Goal: Task Accomplishment & Management: Use online tool/utility

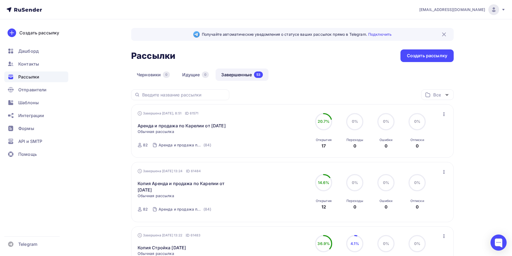
click at [272, 113] on icon "button" at bounding box center [444, 114] width 6 height 6
click at [272, 150] on div "Копировать в новую" at bounding box center [419, 149] width 55 height 6
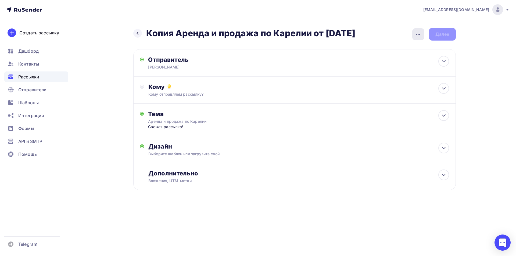
click at [272, 33] on icon "button" at bounding box center [418, 34] width 6 height 6
click at [272, 62] on div "Переименовать рассылку" at bounding box center [389, 62] width 67 height 6
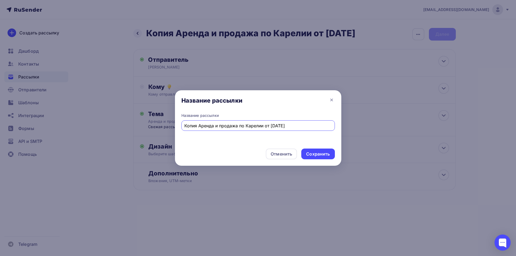
drag, startPoint x: 199, startPoint y: 127, endPoint x: 161, endPoint y: 129, distance: 37.7
click at [162, 129] on div "Название рассылки Название рассылки Копия Аренда и продажа по Карелии от [DATE]…" at bounding box center [258, 128] width 516 height 256
click at [259, 125] on input "Аренда и продажа по Карелии от [DATE]" at bounding box center [257, 126] width 147 height 6
type input "Аренда и продажа по Карелии от [DATE]"
click at [272, 153] on div "Сохранить" at bounding box center [318, 154] width 24 height 6
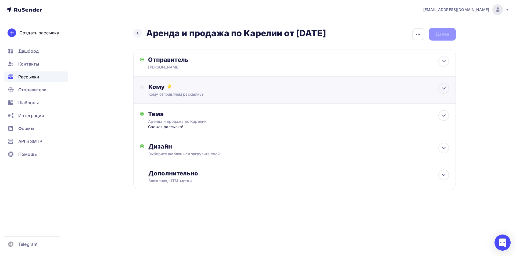
click at [208, 96] on div "Кому отправляем рассылку?" at bounding box center [283, 94] width 271 height 5
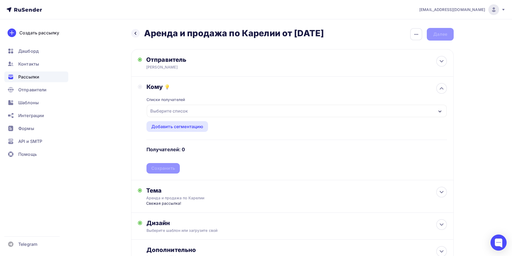
click at [215, 113] on div "Выберите список" at bounding box center [297, 111] width 300 height 12
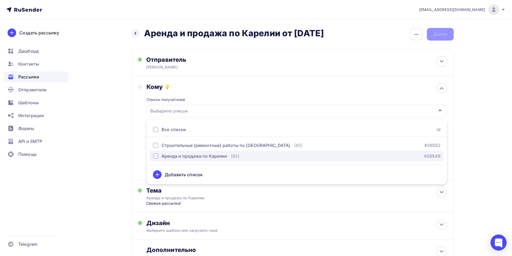
click at [205, 158] on div "Аренда и продажа по Карелии" at bounding box center [194, 156] width 66 height 6
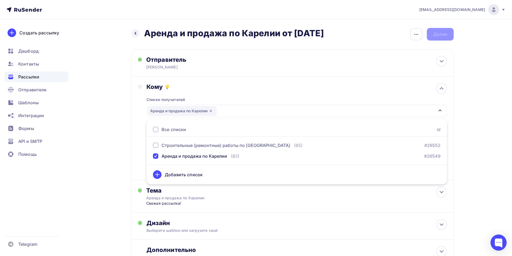
click at [138, 144] on div "Кому Списки получателей Аренда и продажа по Карелии Все списки id Строительные …" at bounding box center [292, 128] width 309 height 91
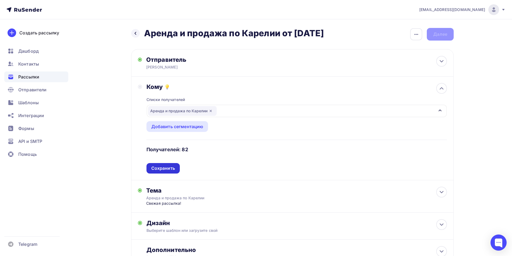
click at [165, 170] on div "Сохранить" at bounding box center [163, 168] width 24 height 6
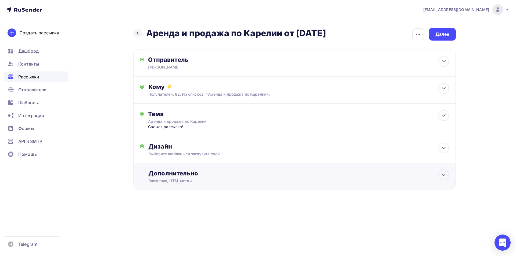
click at [217, 175] on div "Дополнительно" at bounding box center [298, 174] width 300 height 8
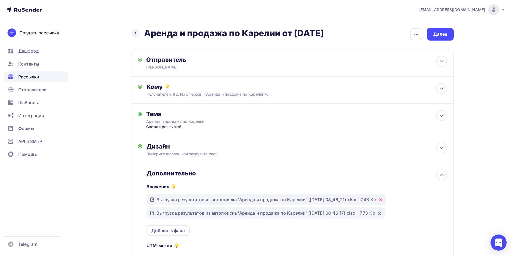
click at [272, 199] on icon at bounding box center [380, 200] width 4 height 4
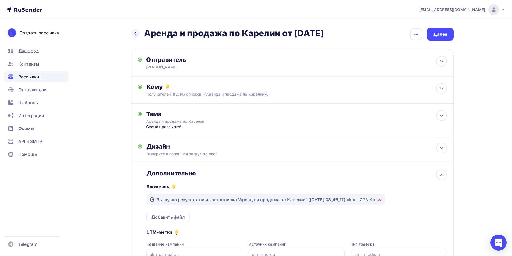
click at [272, 199] on icon at bounding box center [379, 200] width 2 height 2
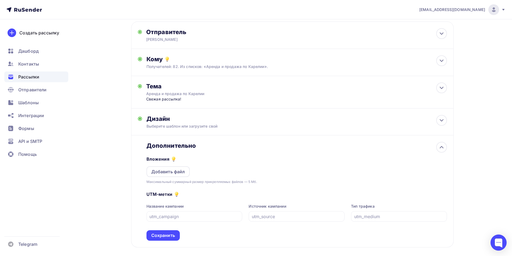
scroll to position [54, 0]
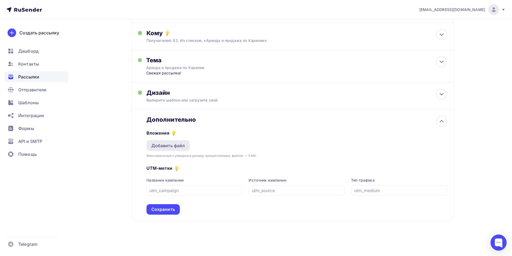
click at [185, 146] on div "Добавить файл" at bounding box center [168, 145] width 44 height 11
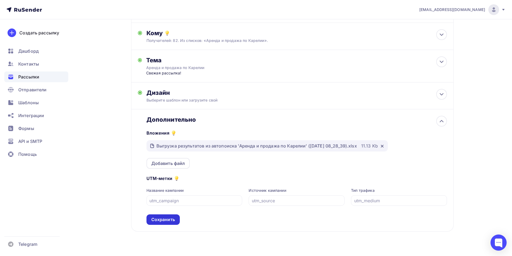
click at [170, 216] on div "Сохранить" at bounding box center [162, 219] width 33 height 10
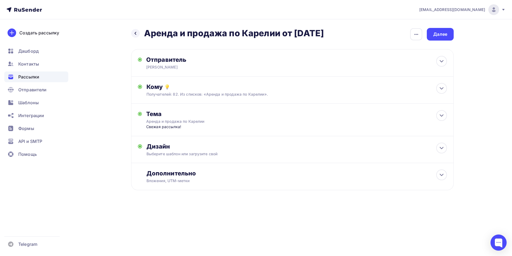
scroll to position [0, 0]
click at [272, 36] on div "Далее" at bounding box center [442, 34] width 14 height 6
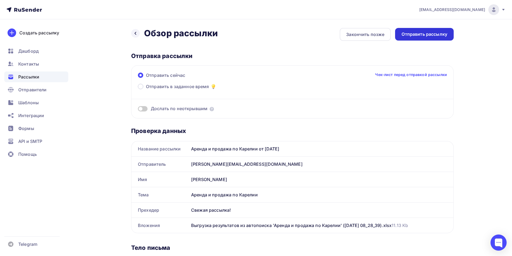
click at [272, 36] on div "Отправить рассылку" at bounding box center [424, 34] width 46 height 6
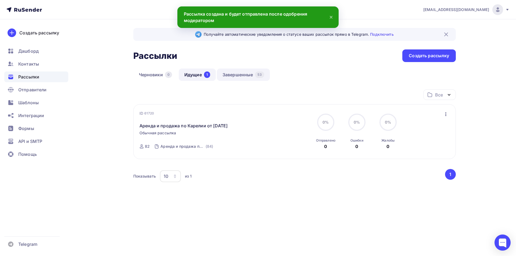
click at [246, 74] on link "Завершенные 53" at bounding box center [243, 75] width 53 height 12
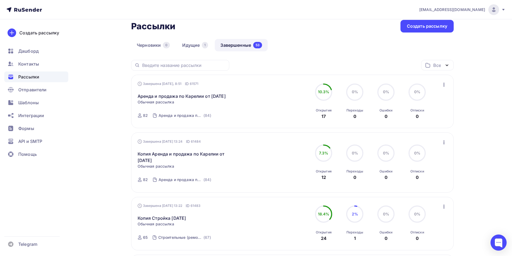
scroll to position [54, 0]
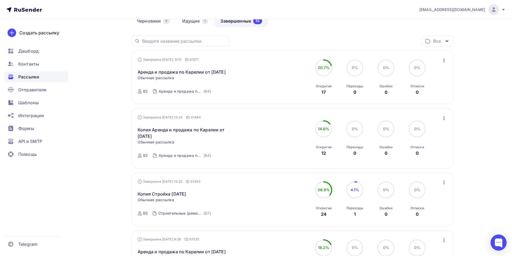
click at [272, 184] on icon "button" at bounding box center [443, 183] width 1 height 4
drag, startPoint x: 424, startPoint y: 225, endPoint x: 419, endPoint y: 219, distance: 7.3
click at [272, 217] on div "Копировать в новую" at bounding box center [419, 218] width 55 height 6
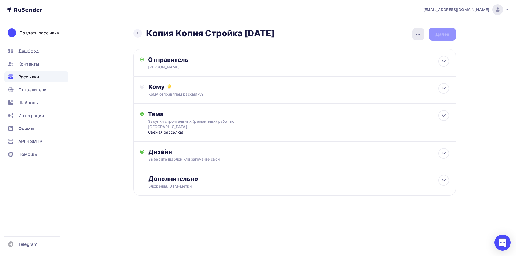
click at [272, 34] on icon "button" at bounding box center [418, 34] width 4 height 1
click at [272, 62] on div "Переименовать рассылку" at bounding box center [389, 62] width 67 height 6
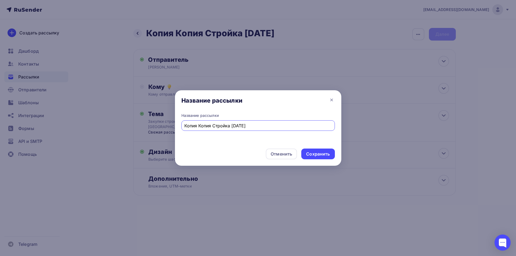
drag, startPoint x: 199, startPoint y: 126, endPoint x: 165, endPoint y: 126, distance: 34.4
click at [165, 126] on div "Название рассылки Название рассылки Копия Копия Стройка [DATE] Отменить Сохрани…" at bounding box center [258, 128] width 516 height 256
drag, startPoint x: 213, startPoint y: 126, endPoint x: 170, endPoint y: 126, distance: 43.5
click at [170, 126] on div "Название рассылки Название рассылки Копия Копия Стройка [DATE] Отменить Сохрани…" at bounding box center [258, 128] width 516 height 256
drag, startPoint x: 205, startPoint y: 125, endPoint x: 208, endPoint y: 130, distance: 5.7
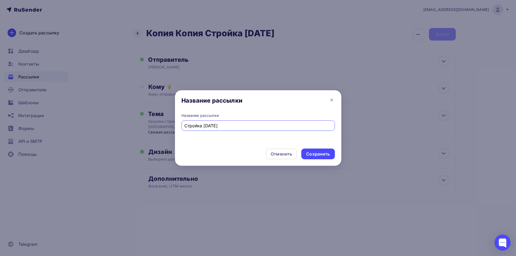
click at [205, 125] on input "Стройка [DATE]" at bounding box center [257, 126] width 147 height 6
type input "Стройка [DATE]"
click at [272, 154] on div "Сохранить" at bounding box center [318, 154] width 24 height 6
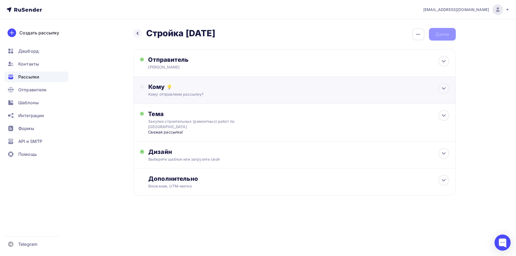
click at [272, 94] on div "Кому отправляем рассылку?" at bounding box center [283, 94] width 271 height 5
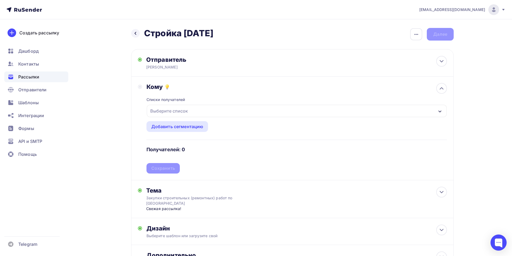
click at [270, 112] on div "Выберите список" at bounding box center [297, 111] width 300 height 12
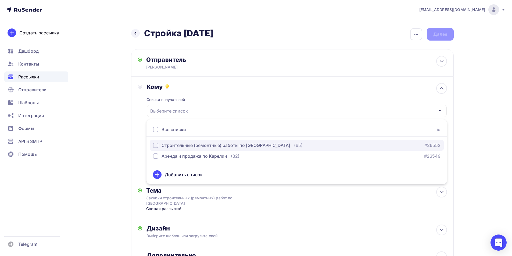
click at [250, 147] on div "Строительные (ремонтные) работы по [GEOGRAPHIC_DATA]" at bounding box center [225, 145] width 129 height 6
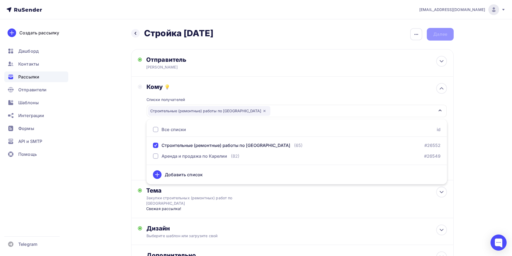
click at [136, 125] on div "Кому Списки получателей Строительные (ремонтные) работы по [GEOGRAPHIC_DATA] Вс…" at bounding box center [292, 129] width 322 height 104
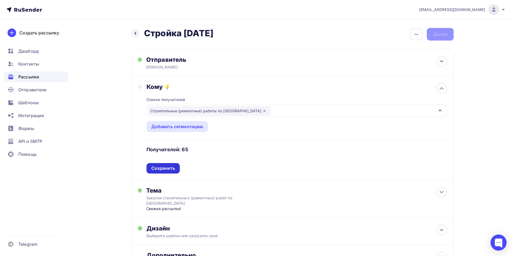
click at [159, 167] on div "Сохранить" at bounding box center [163, 168] width 24 height 6
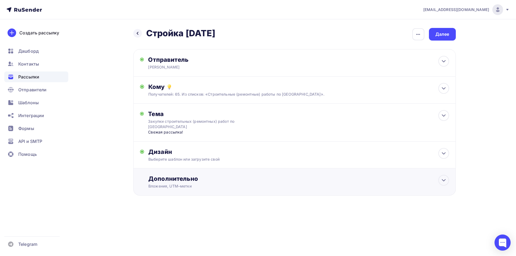
click at [173, 181] on div "Дополнительно" at bounding box center [298, 179] width 300 height 8
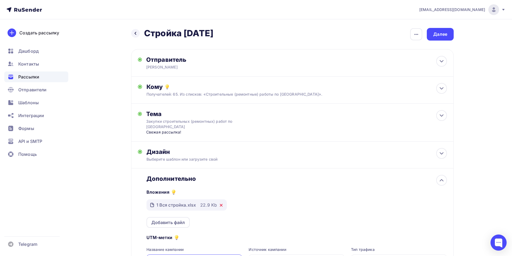
click at [219, 204] on icon at bounding box center [221, 205] width 4 height 4
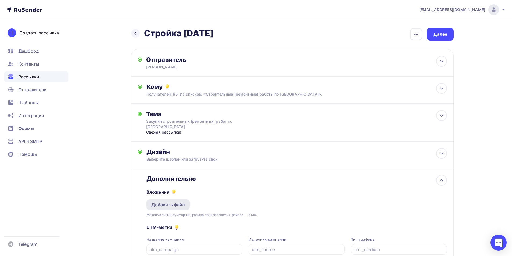
click at [180, 205] on div "Добавить файл" at bounding box center [168, 204] width 34 height 6
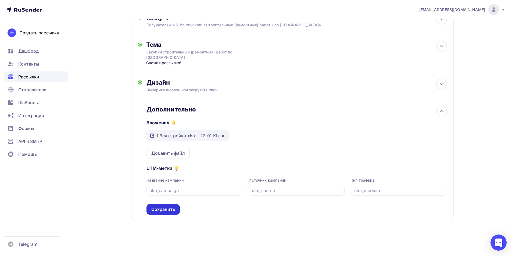
click at [165, 208] on div "Сохранить" at bounding box center [163, 209] width 24 height 6
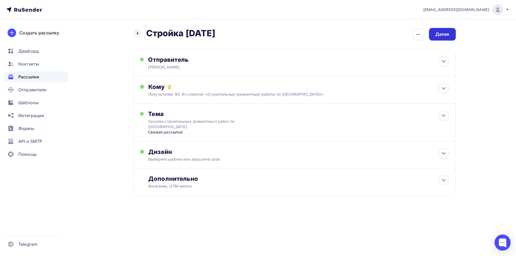
click at [272, 35] on div "Далее" at bounding box center [442, 34] width 14 height 6
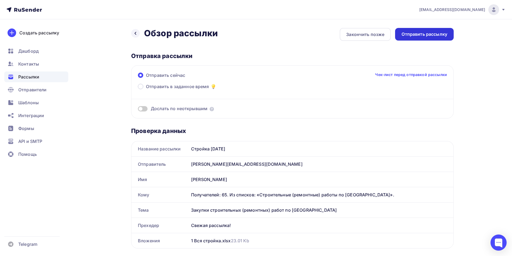
click at [272, 33] on div "Отправить рассылку" at bounding box center [424, 34] width 46 height 6
